Goal: Task Accomplishment & Management: Use online tool/utility

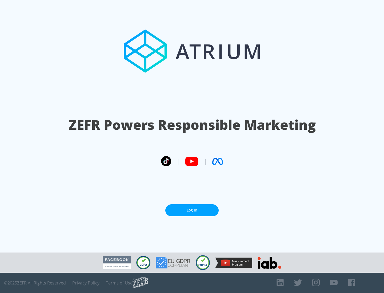
click at [192, 210] on link "Log In" at bounding box center [191, 210] width 53 height 12
